Goal: Information Seeking & Learning: Learn about a topic

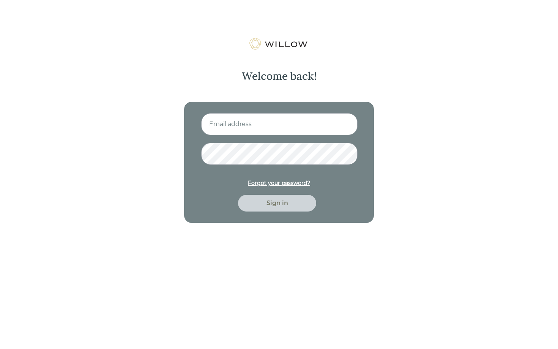
type input "[PERSON_NAME][EMAIL_ADDRESS][DOMAIN_NAME]"
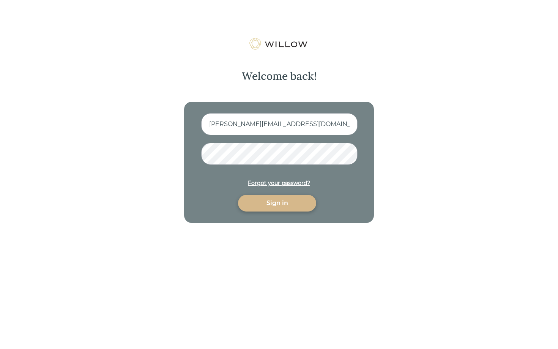
click at [279, 207] on div "Sign in" at bounding box center [277, 203] width 61 height 9
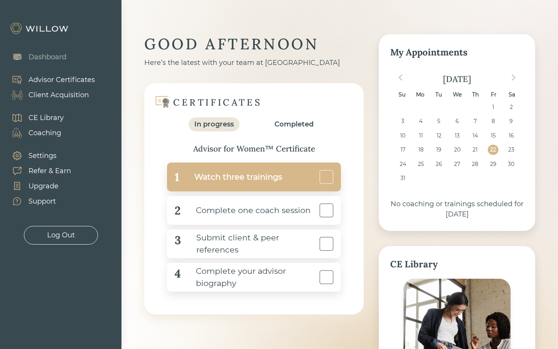
click at [276, 172] on div "Watch three trainings" at bounding box center [230, 177] width 103 height 17
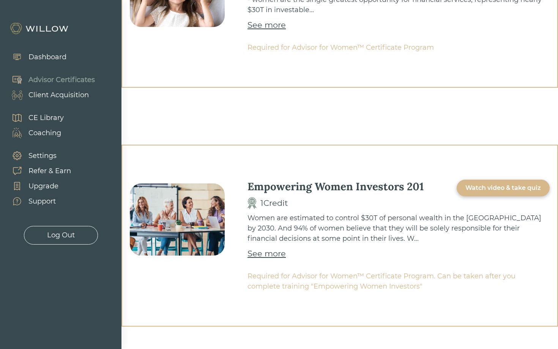
scroll to position [361, 0]
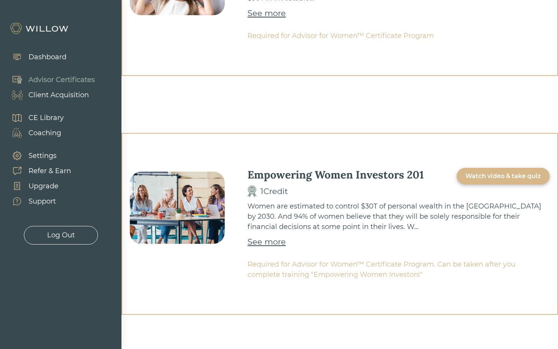
click at [473, 174] on div "Watch video & take quiz" at bounding box center [503, 176] width 76 height 9
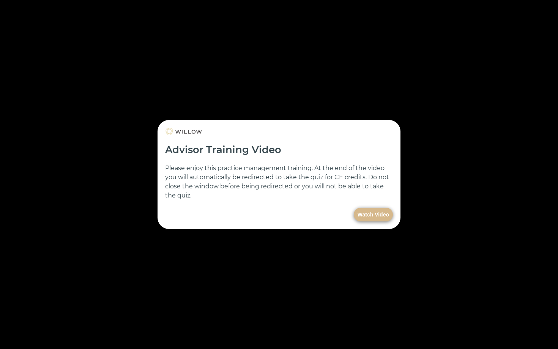
click at [382, 215] on button "Watch Video" at bounding box center [373, 215] width 39 height 14
